Goal: Information Seeking & Learning: Learn about a topic

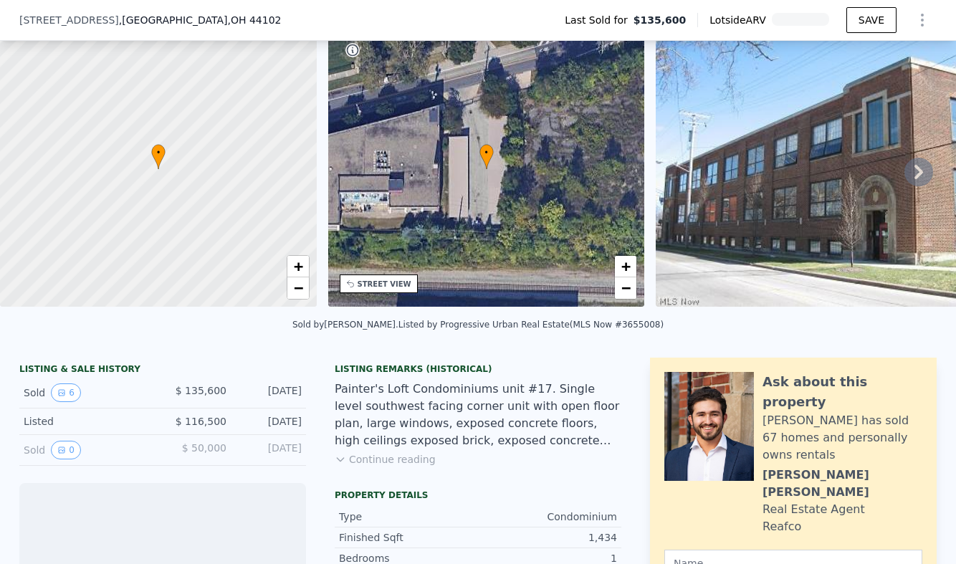
scroll to position [67, 0]
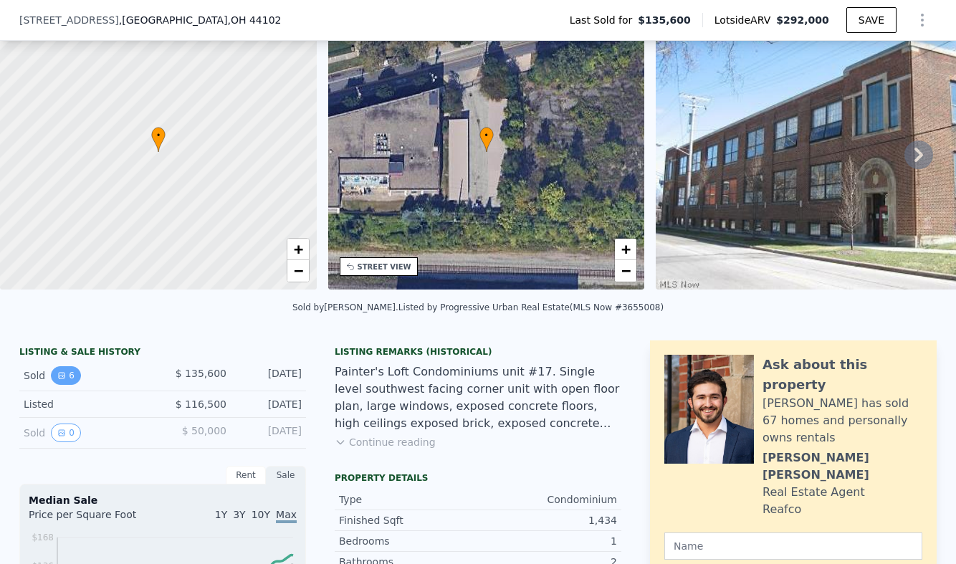
click at [60, 385] on button "6" at bounding box center [66, 375] width 30 height 19
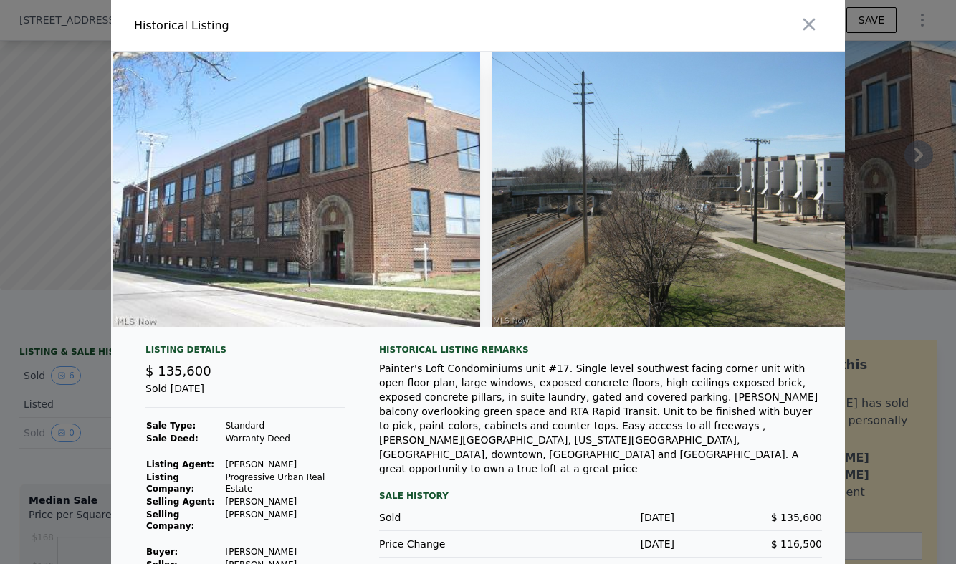
scroll to position [0, 0]
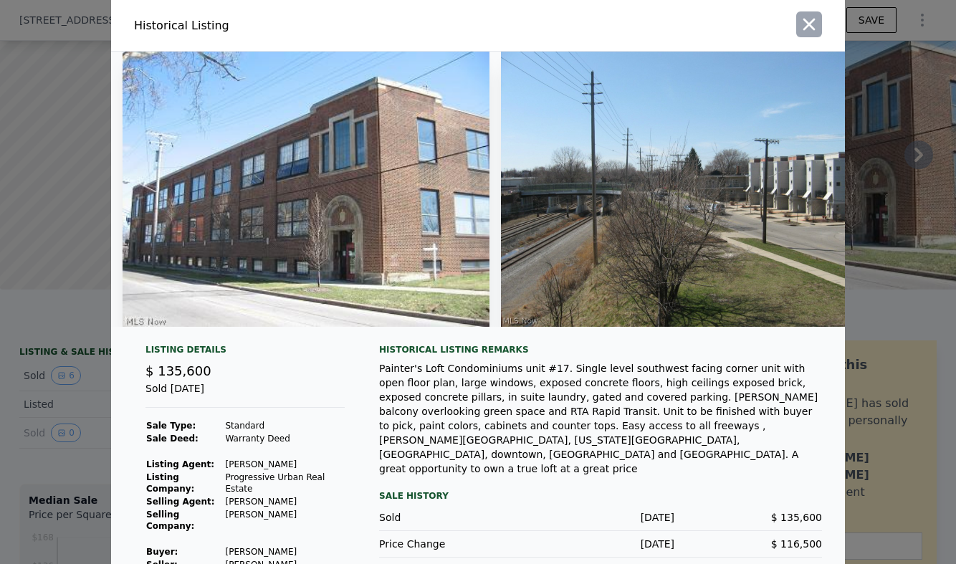
click at [803, 23] on icon "button" at bounding box center [809, 25] width 12 height 12
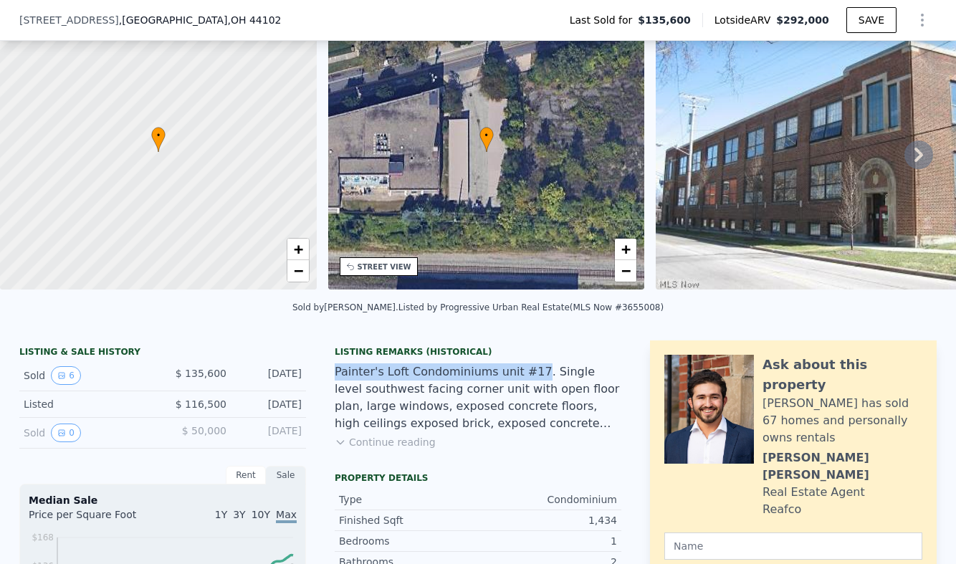
drag, startPoint x: 327, startPoint y: 381, endPoint x: 507, endPoint y: 386, distance: 179.2
click at [393, 449] on button "Continue reading" at bounding box center [385, 442] width 101 height 14
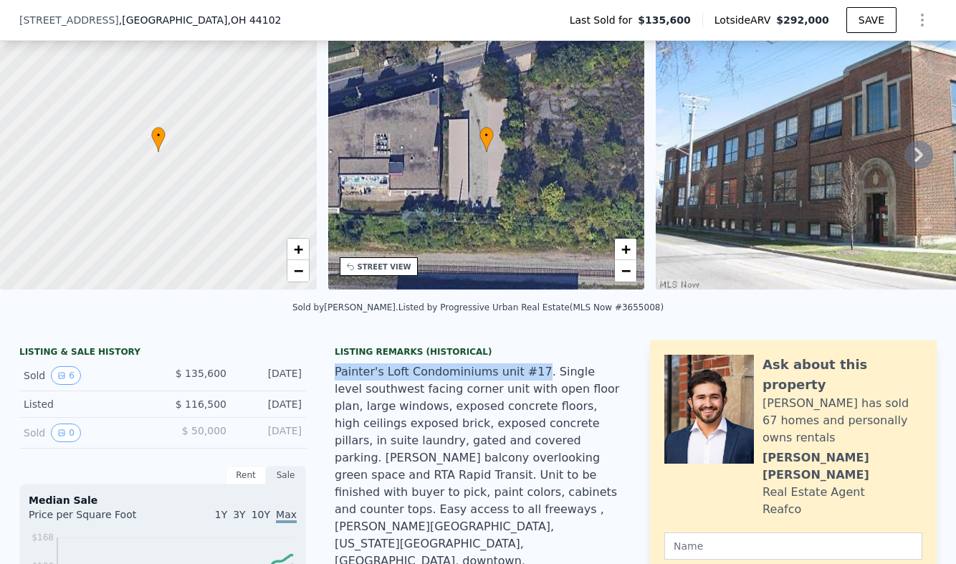
scroll to position [138, 0]
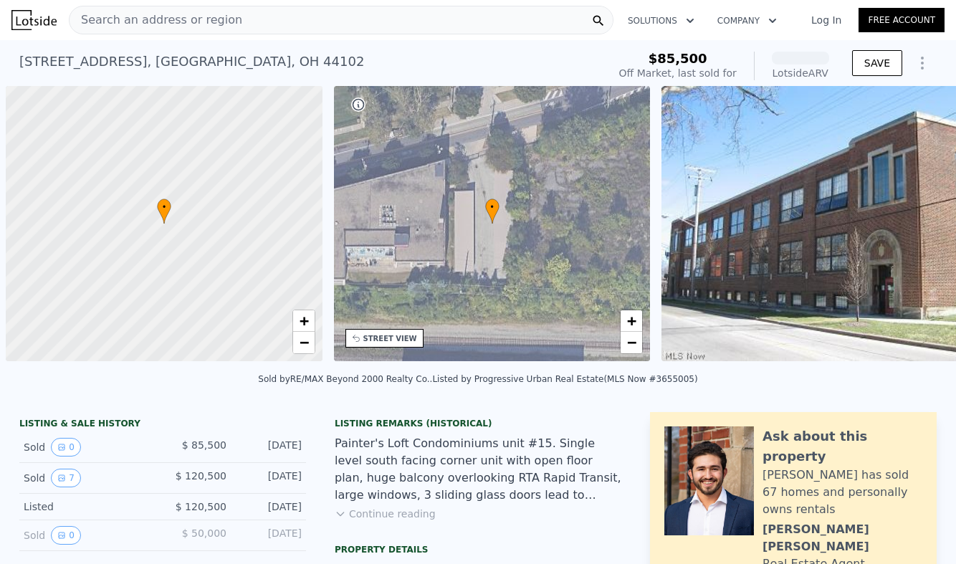
scroll to position [0, 6]
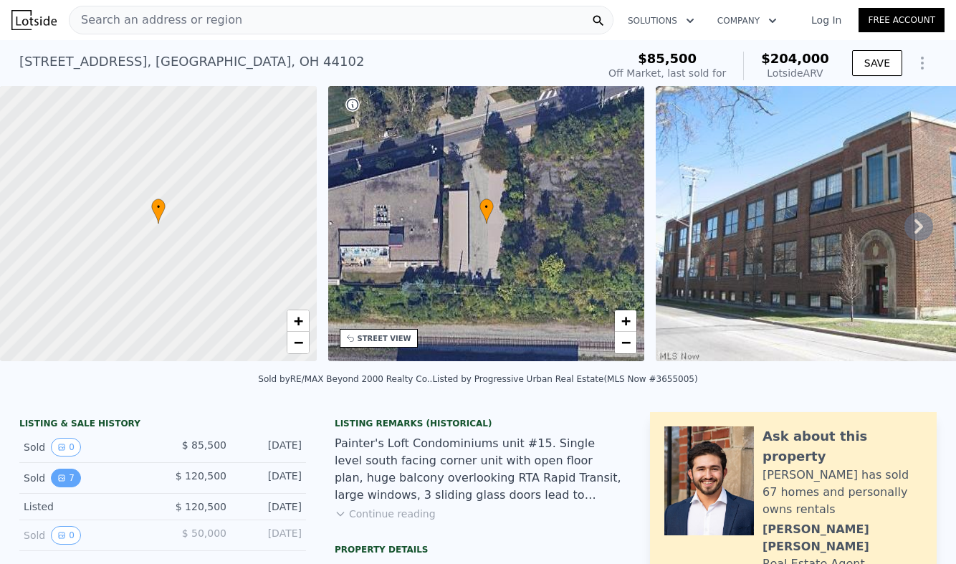
click at [57, 482] on icon "View historical data" at bounding box center [61, 478] width 9 height 9
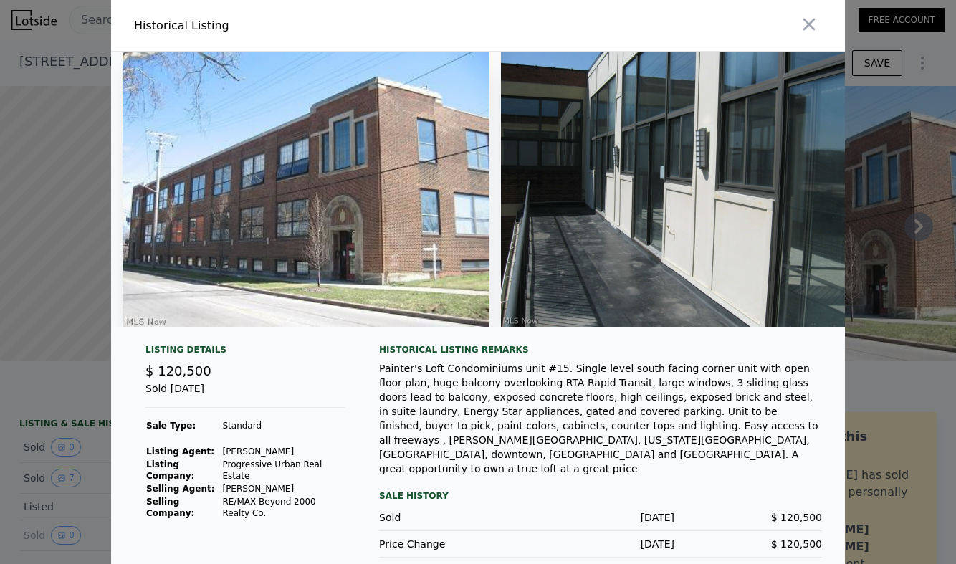
scroll to position [1, 0]
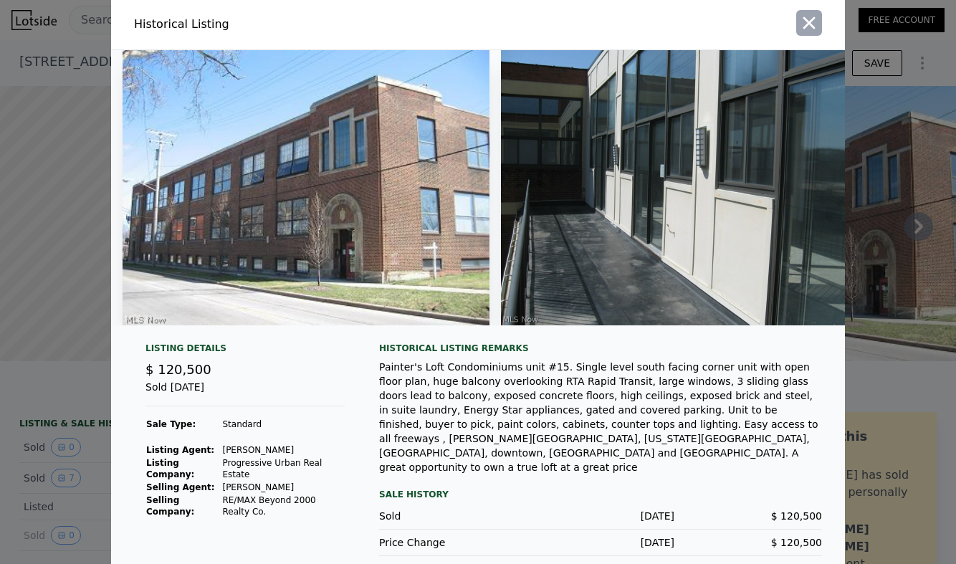
click at [804, 24] on icon "button" at bounding box center [809, 23] width 12 height 12
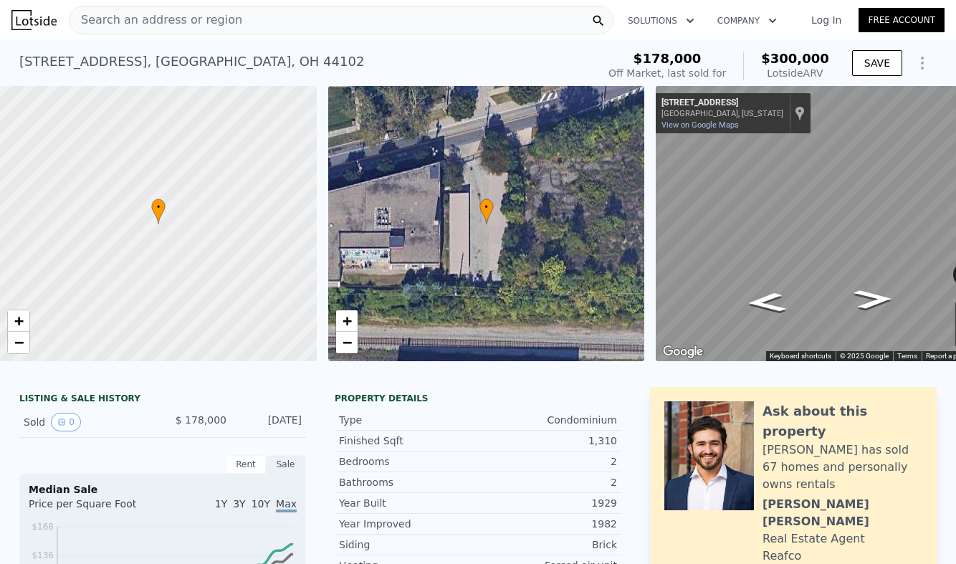
scroll to position [0, 44]
